Goal: Transaction & Acquisition: Register for event/course

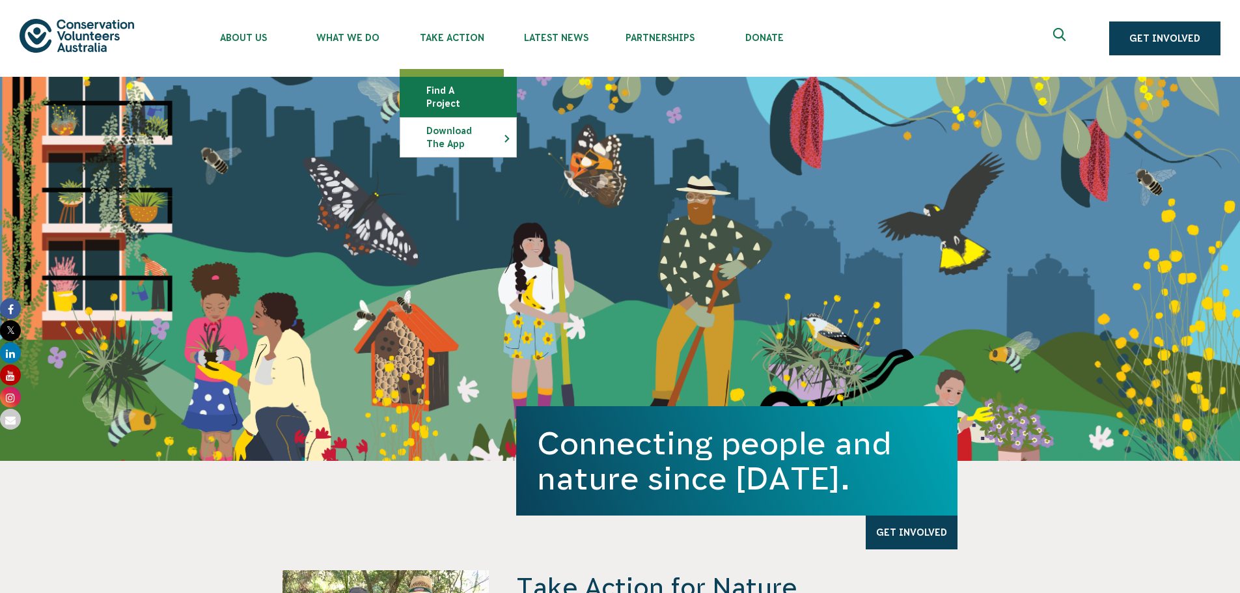
click at [457, 90] on link "Find a project" at bounding box center [458, 96] width 116 height 39
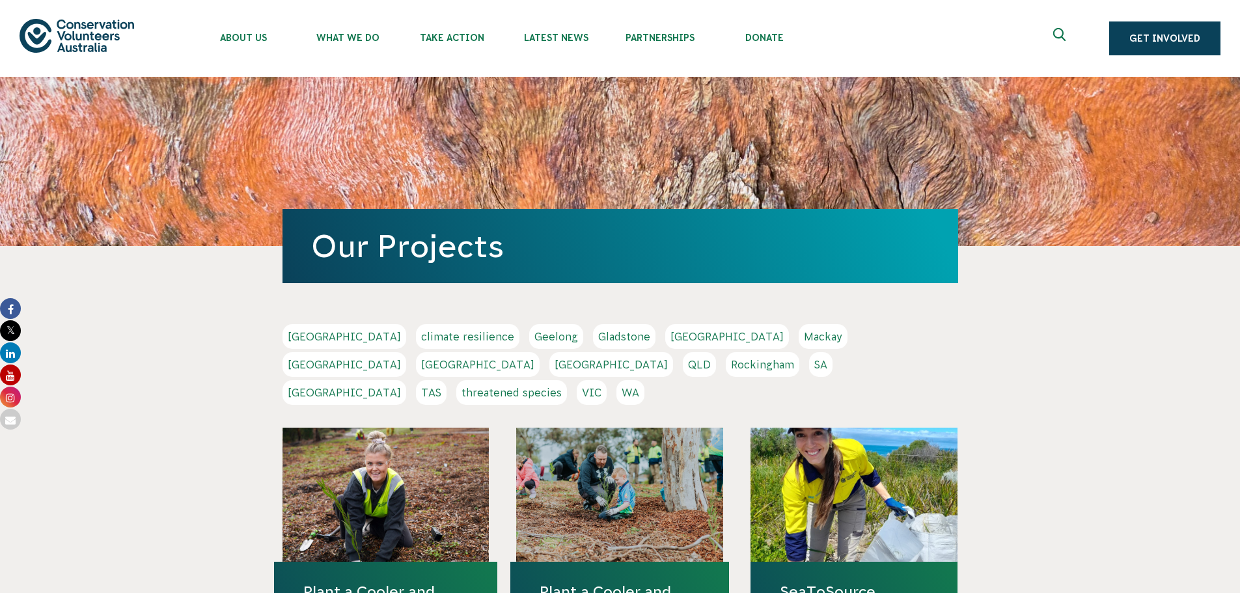
click at [644, 380] on link "WA" at bounding box center [630, 392] width 28 height 25
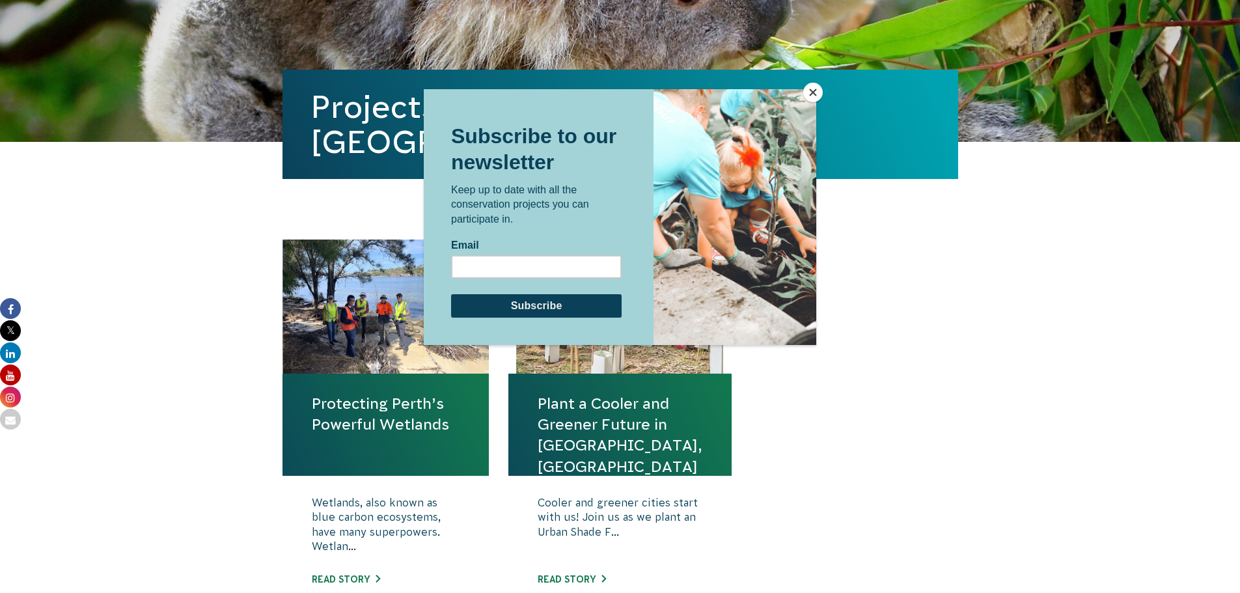
scroll to position [325, 0]
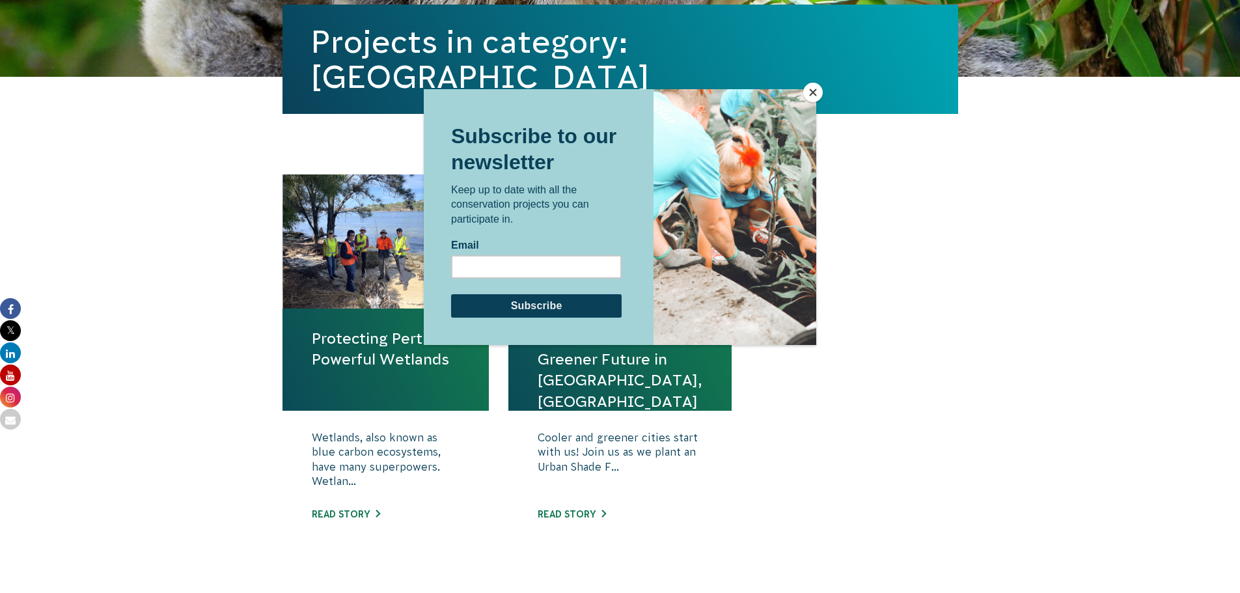
click at [815, 89] on button "Close" at bounding box center [813, 93] width 20 height 20
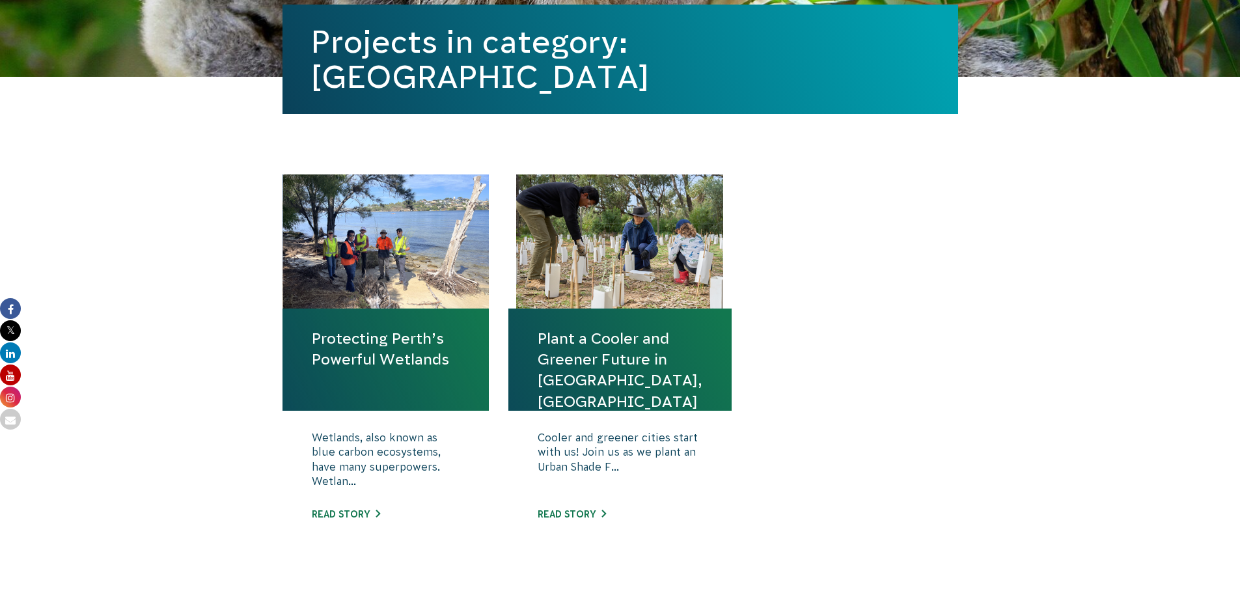
scroll to position [456, 0]
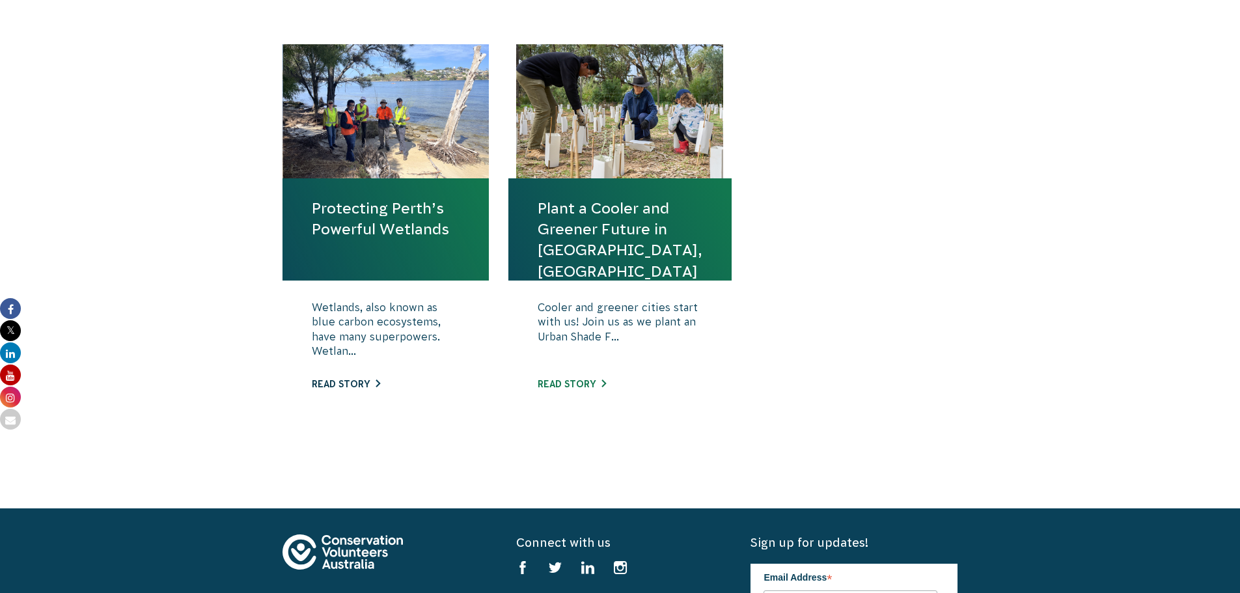
click at [340, 382] on link "Read story" at bounding box center [346, 384] width 68 height 10
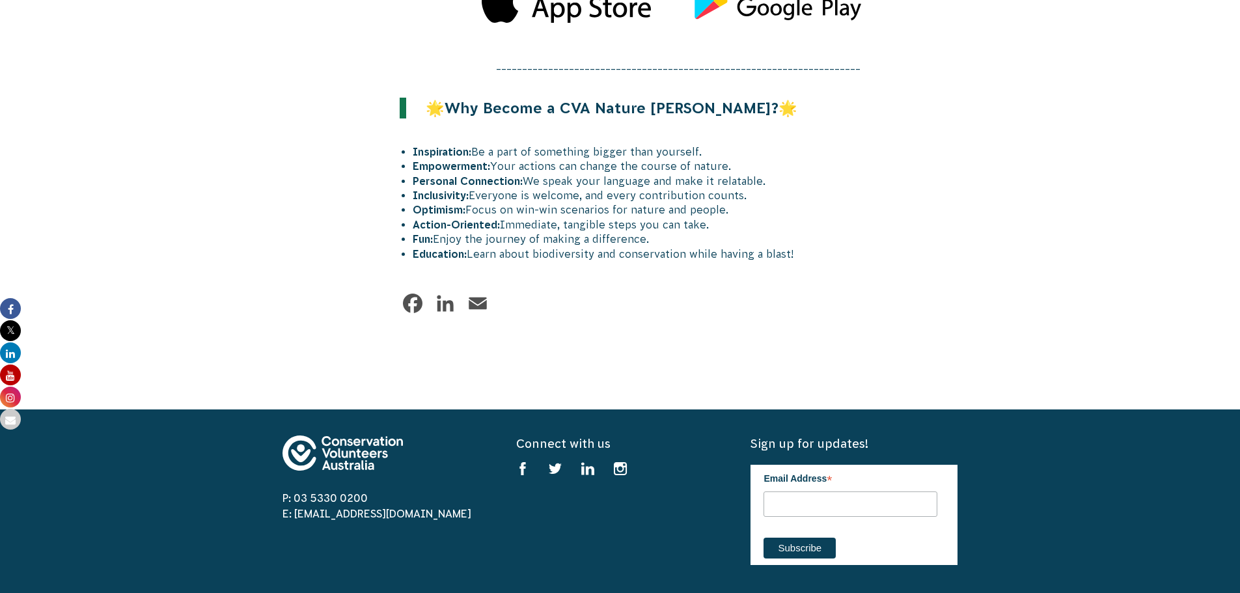
scroll to position [1562, 0]
